Goal: Use online tool/utility: Utilize a website feature to perform a specific function

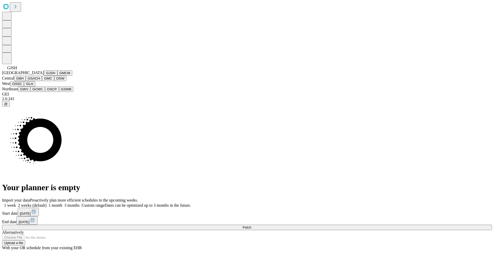
click at [44, 76] on button "GJSH" at bounding box center [50, 72] width 13 height 5
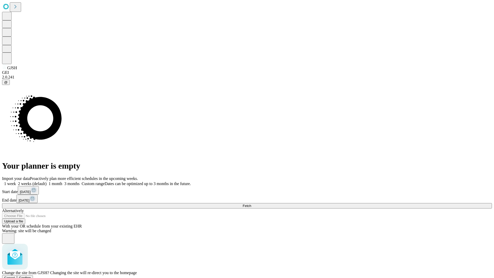
click at [31, 276] on span "Confirm" at bounding box center [25, 278] width 12 height 4
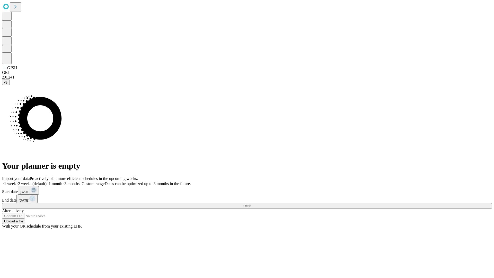
click at [47, 181] on label "2 weeks (default)" at bounding box center [31, 183] width 31 height 4
click at [251, 204] on span "Fetch" at bounding box center [246, 206] width 8 height 4
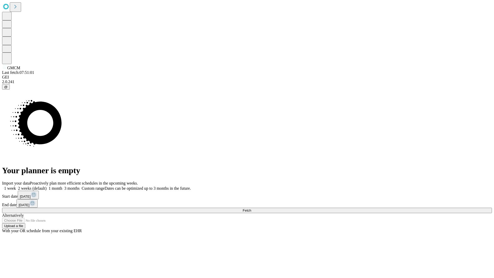
click at [47, 186] on label "2 weeks (default)" at bounding box center [31, 188] width 31 height 4
click at [251, 208] on span "Fetch" at bounding box center [246, 210] width 8 height 4
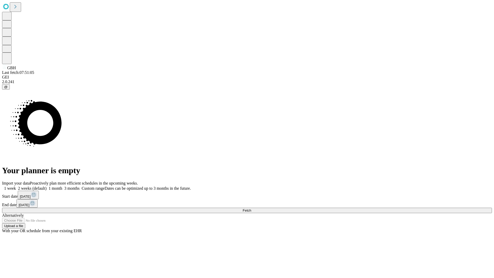
click at [47, 186] on label "2 weeks (default)" at bounding box center [31, 188] width 31 height 4
click at [251, 208] on span "Fetch" at bounding box center [246, 210] width 8 height 4
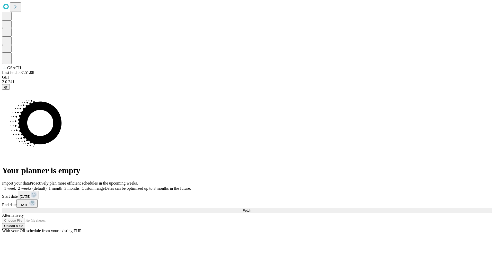
click at [47, 186] on label "2 weeks (default)" at bounding box center [31, 188] width 31 height 4
click at [251, 208] on span "Fetch" at bounding box center [246, 210] width 8 height 4
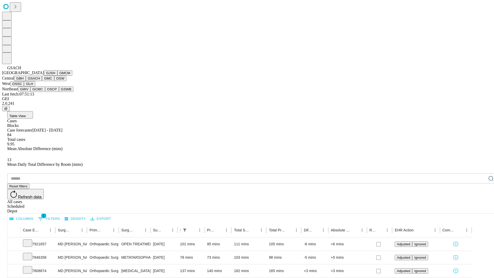
click at [42, 81] on button "GMC" at bounding box center [48, 78] width 12 height 5
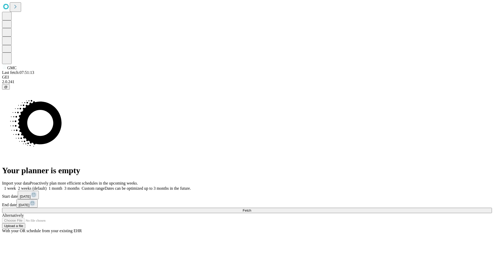
click at [47, 186] on label "2 weeks (default)" at bounding box center [31, 188] width 31 height 4
click at [251, 208] on span "Fetch" at bounding box center [246, 210] width 8 height 4
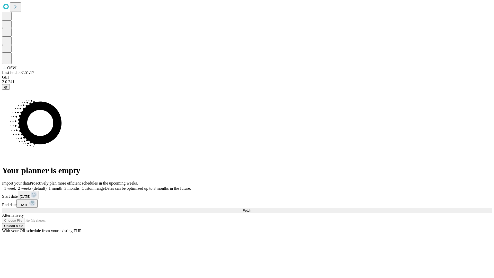
click at [47, 186] on label "2 weeks (default)" at bounding box center [31, 188] width 31 height 4
click at [251, 208] on span "Fetch" at bounding box center [246, 210] width 8 height 4
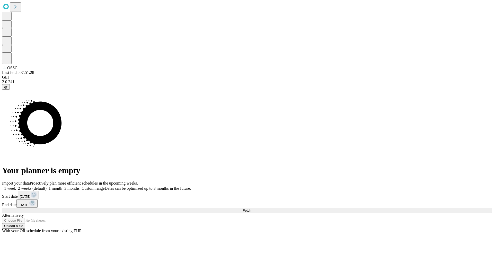
click at [47, 186] on label "2 weeks (default)" at bounding box center [31, 188] width 31 height 4
click at [251, 208] on span "Fetch" at bounding box center [246, 210] width 8 height 4
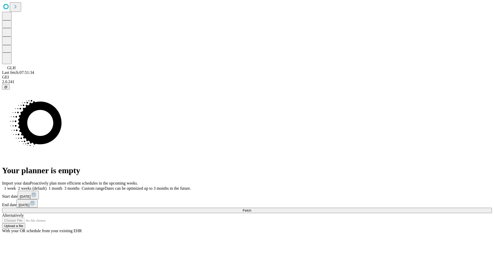
click at [47, 186] on label "2 weeks (default)" at bounding box center [31, 188] width 31 height 4
click at [251, 208] on span "Fetch" at bounding box center [246, 210] width 8 height 4
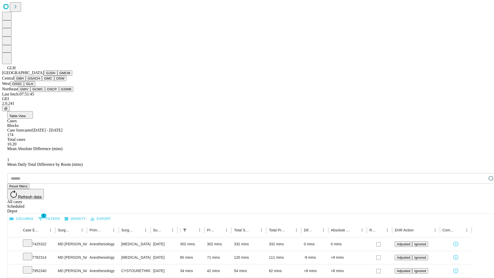
click at [30, 92] on button "GWV" at bounding box center [24, 88] width 12 height 5
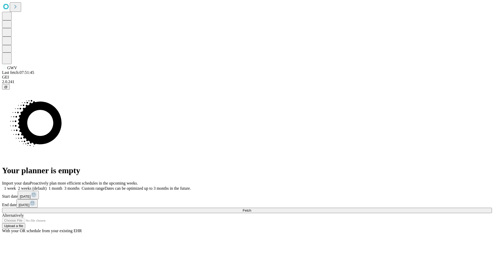
click at [47, 186] on label "2 weeks (default)" at bounding box center [31, 188] width 31 height 4
click at [251, 208] on span "Fetch" at bounding box center [246, 210] width 8 height 4
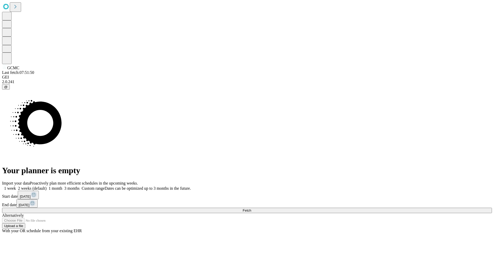
click at [47, 186] on label "2 weeks (default)" at bounding box center [31, 188] width 31 height 4
click at [251, 208] on span "Fetch" at bounding box center [246, 210] width 8 height 4
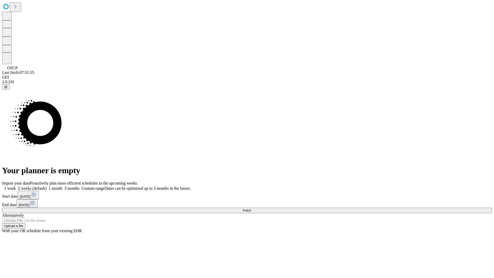
click at [47, 186] on label "2 weeks (default)" at bounding box center [31, 188] width 31 height 4
click at [251, 208] on span "Fetch" at bounding box center [246, 210] width 8 height 4
